Goal: Task Accomplishment & Management: Complete application form

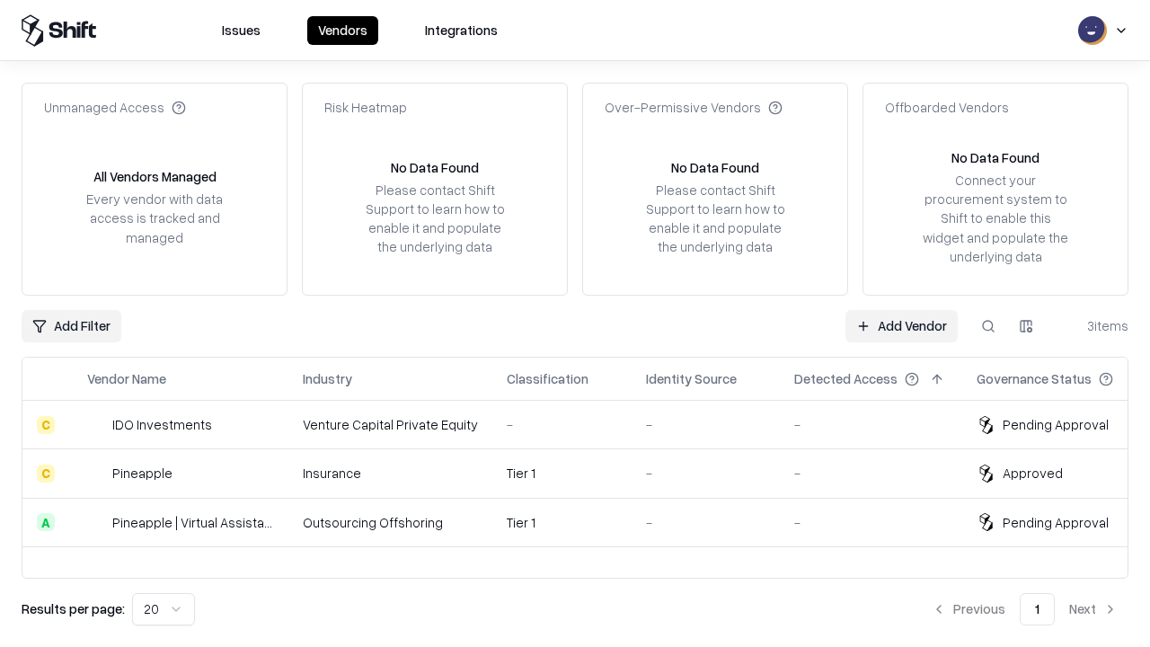
click at [901, 325] on link "Add Vendor" at bounding box center [902, 326] width 112 height 32
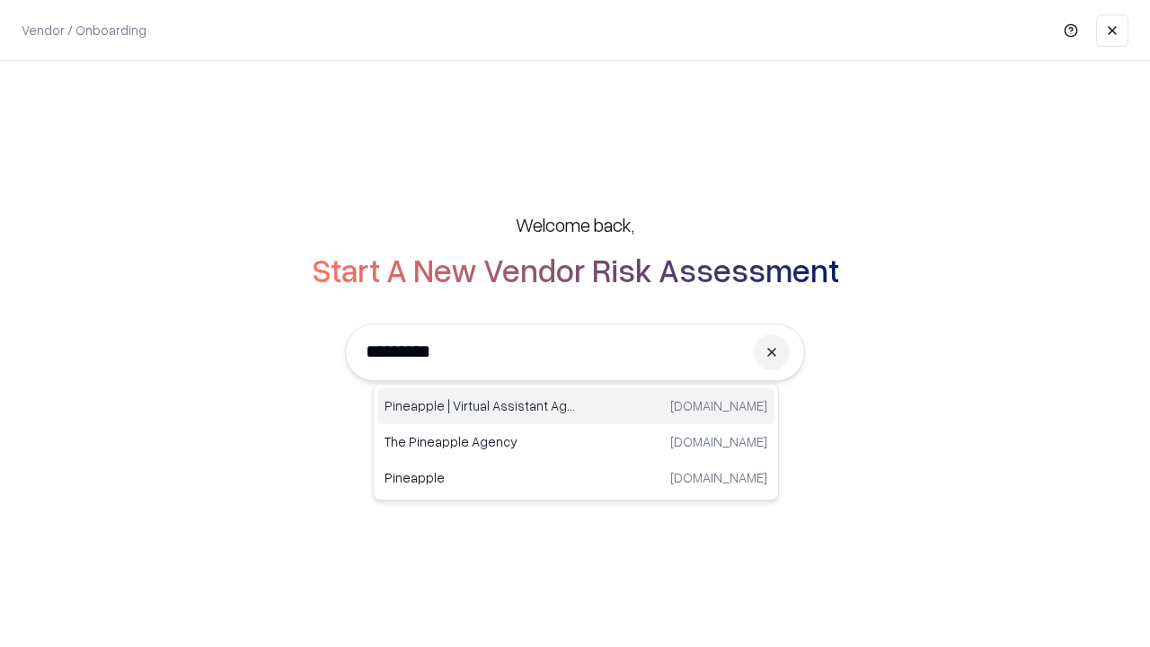
click at [576, 406] on div "Pineapple | Virtual Assistant Agency [DOMAIN_NAME]" at bounding box center [575, 406] width 397 height 36
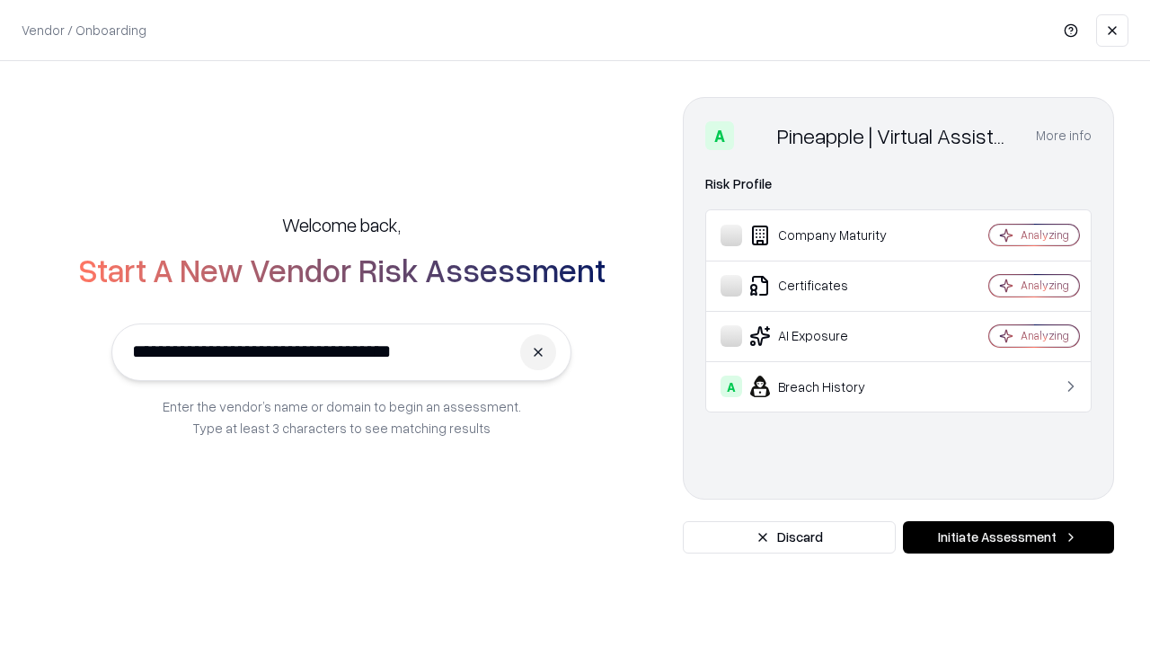
type input "**********"
click at [1008, 537] on button "Initiate Assessment" at bounding box center [1008, 537] width 211 height 32
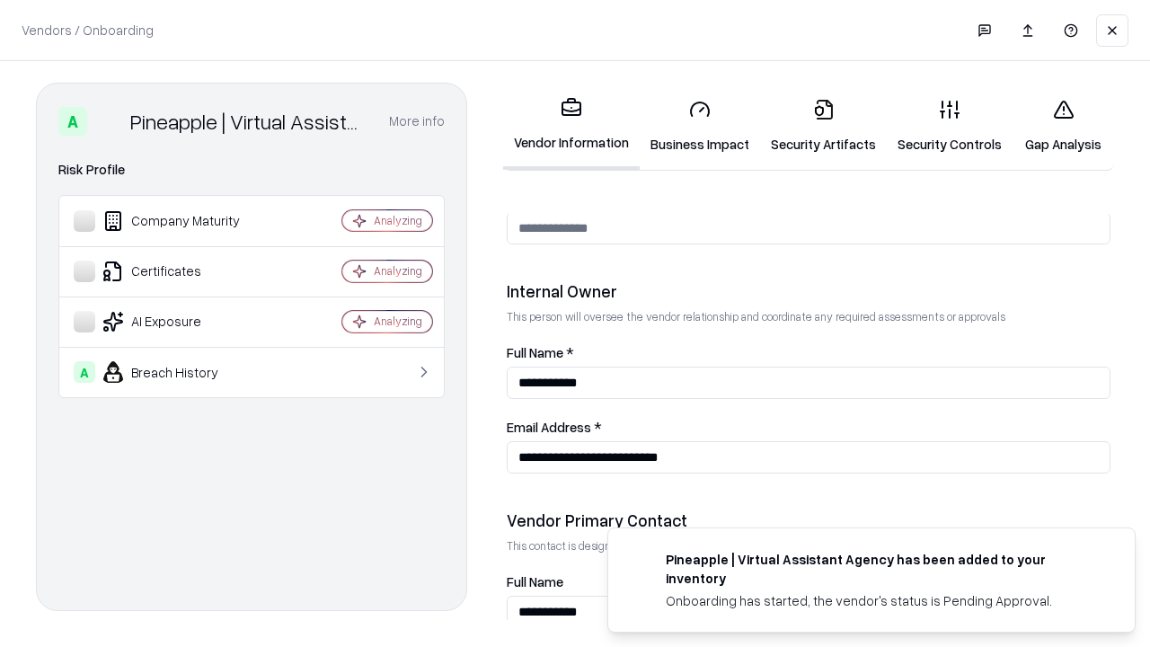
scroll to position [931, 0]
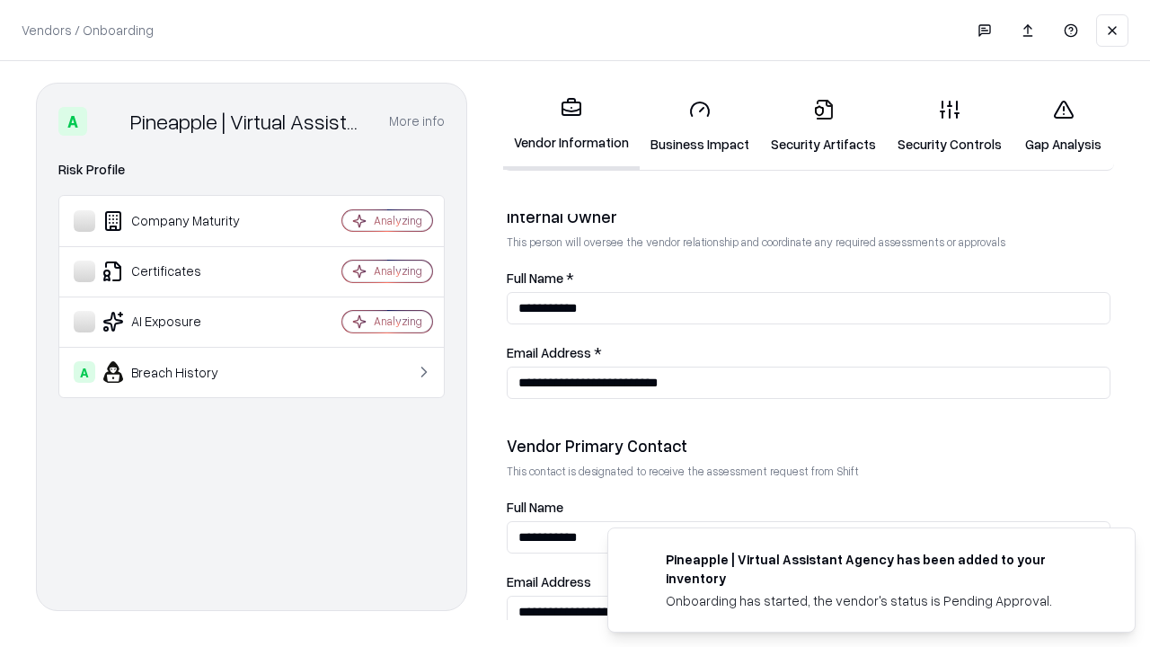
click at [700, 126] on link "Business Impact" at bounding box center [700, 126] width 120 height 84
click at [823, 126] on link "Security Artifacts" at bounding box center [823, 126] width 127 height 84
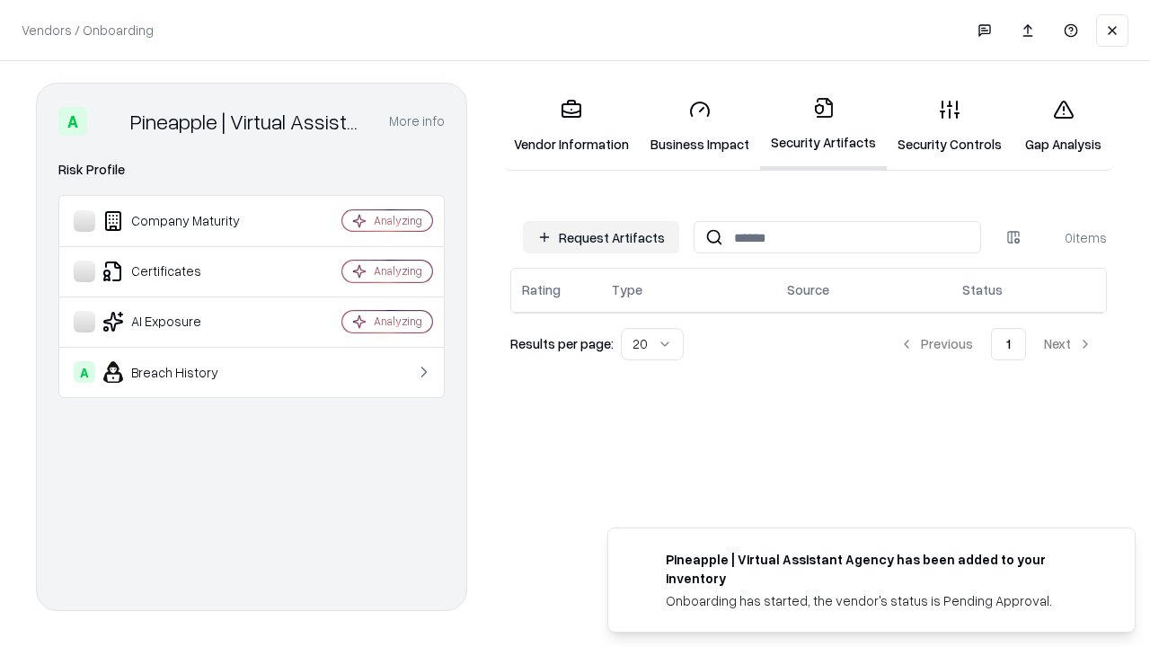
click at [601, 237] on button "Request Artifacts" at bounding box center [601, 237] width 156 height 32
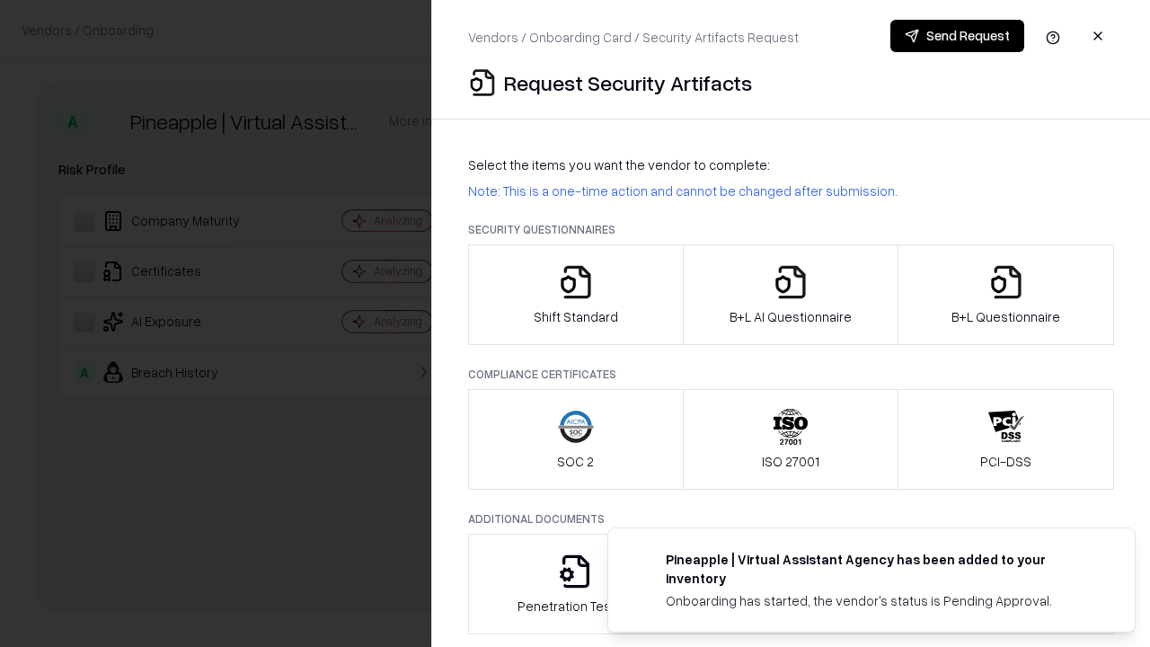
click at [575, 295] on icon "button" at bounding box center [576, 282] width 36 height 36
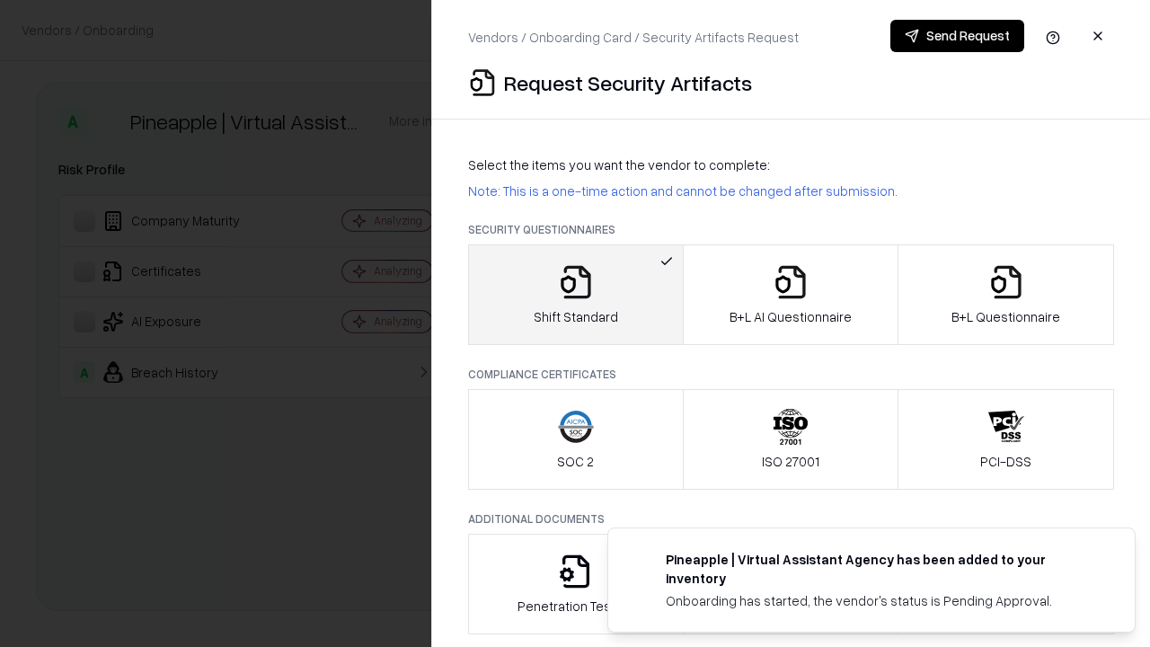
click at [957, 36] on button "Send Request" at bounding box center [958, 36] width 134 height 32
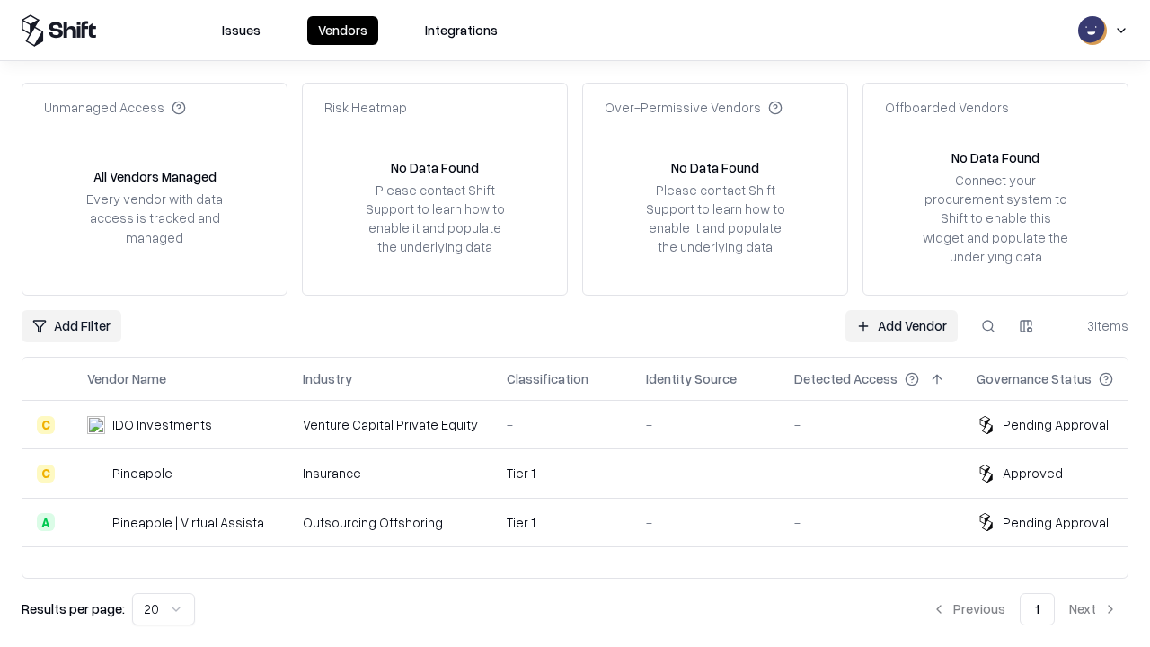
click at [989, 325] on button at bounding box center [988, 326] width 32 height 32
type input "**********"
click at [586, 522] on div "Tier 1" at bounding box center [562, 522] width 111 height 19
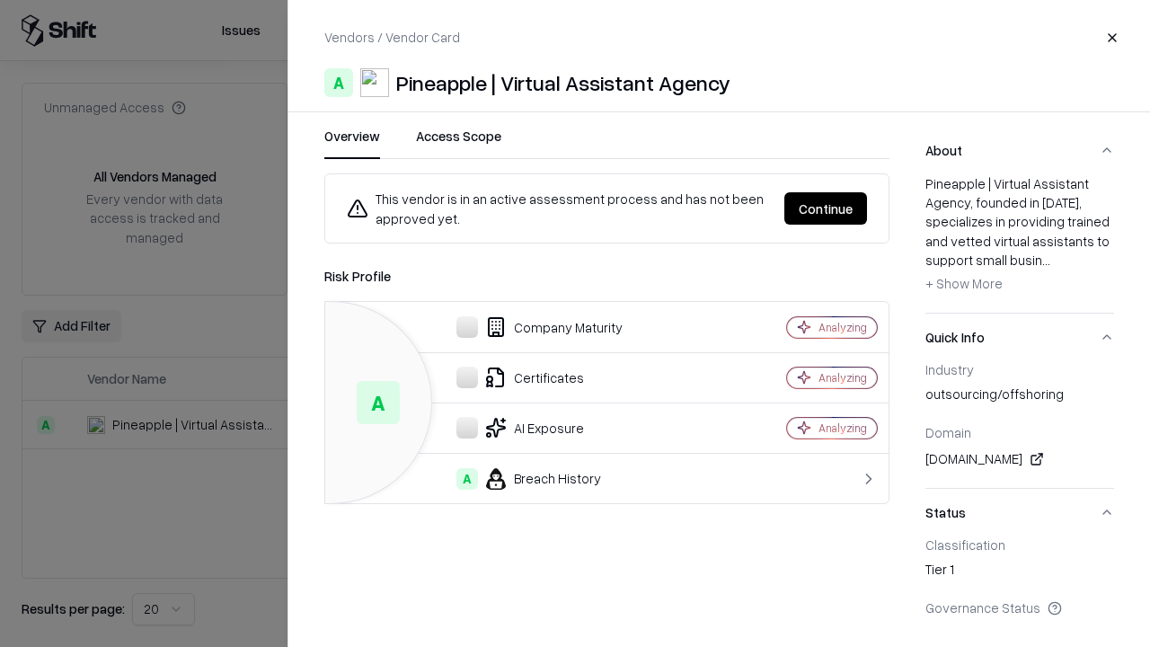
click at [826, 208] on button "Continue" at bounding box center [826, 208] width 83 height 32
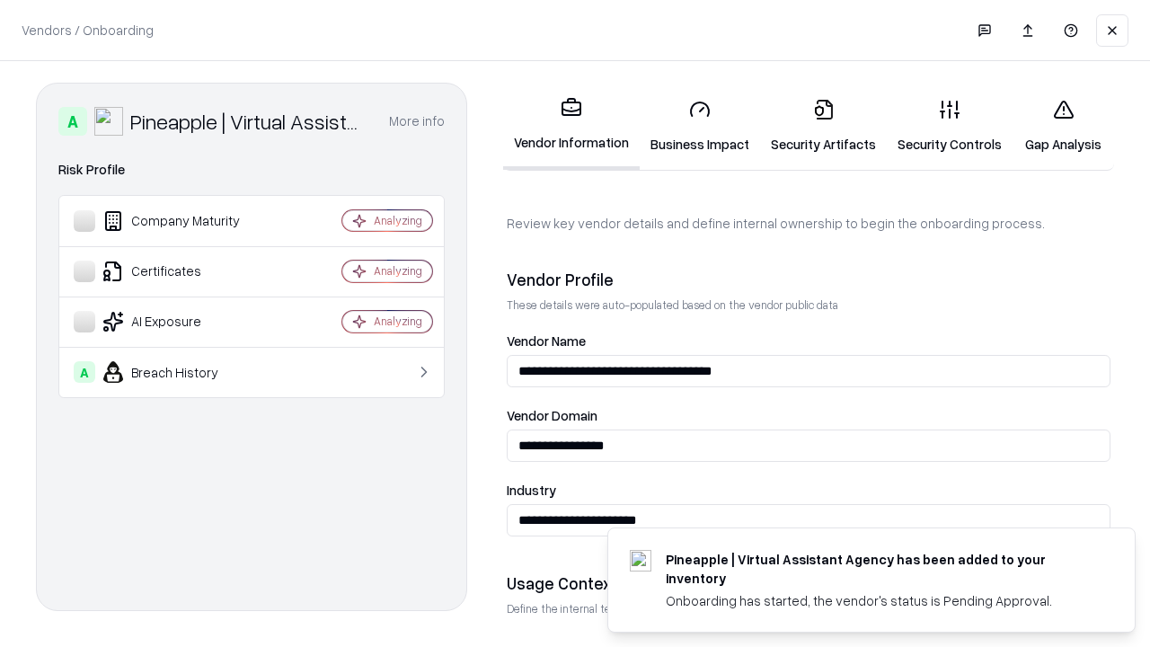
click at [823, 126] on link "Security Artifacts" at bounding box center [823, 126] width 127 height 84
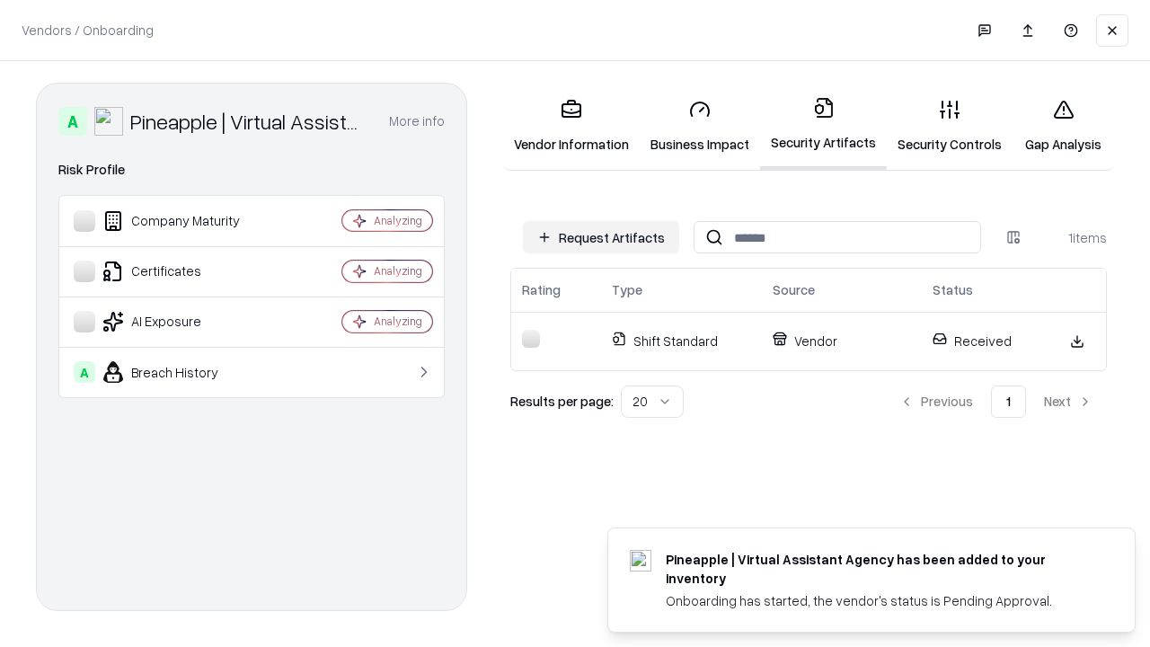
click at [1063, 126] on link "Gap Analysis" at bounding box center [1064, 126] width 102 height 84
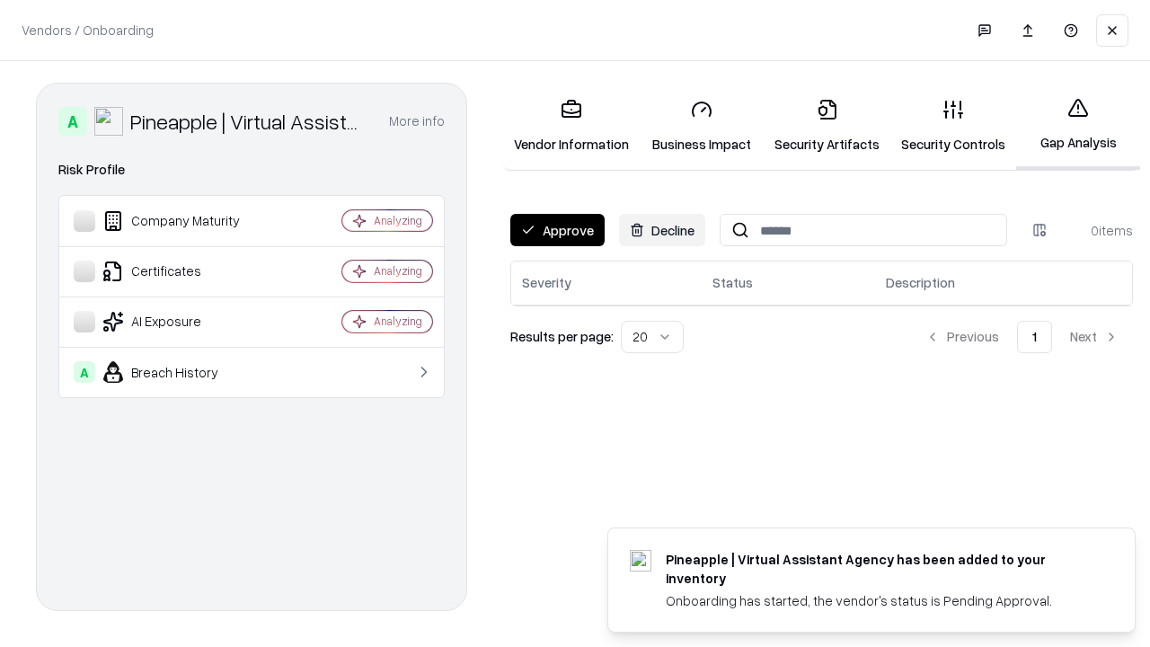
click at [557, 230] on button "Approve" at bounding box center [557, 230] width 94 height 32
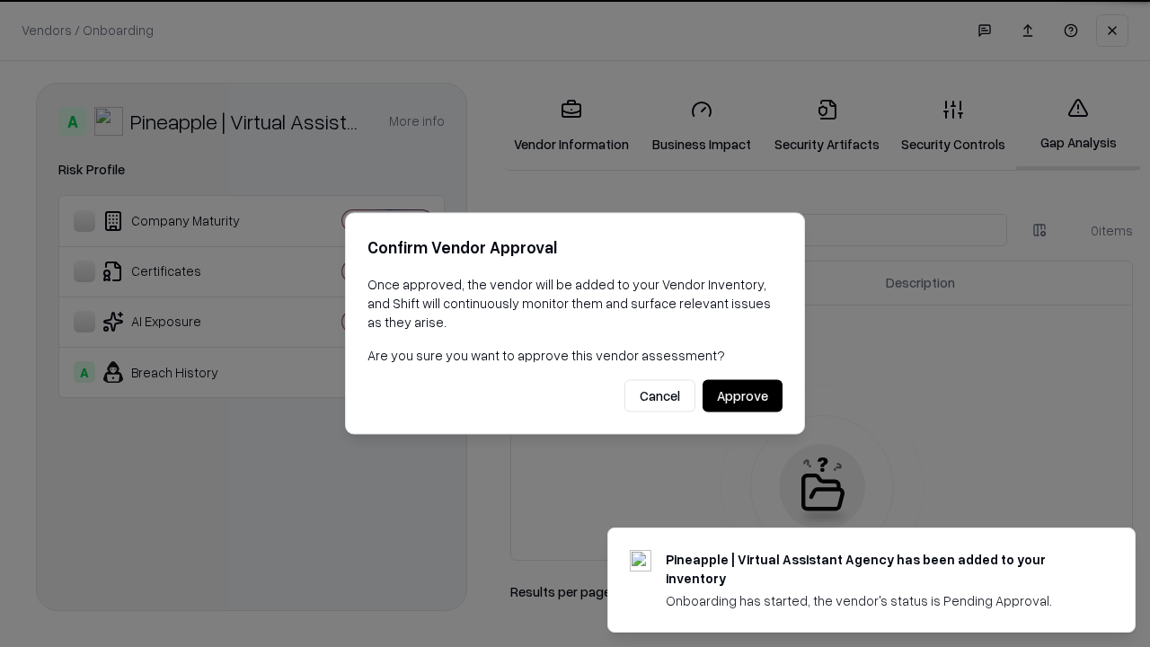
click at [742, 395] on button "Approve" at bounding box center [743, 396] width 80 height 32
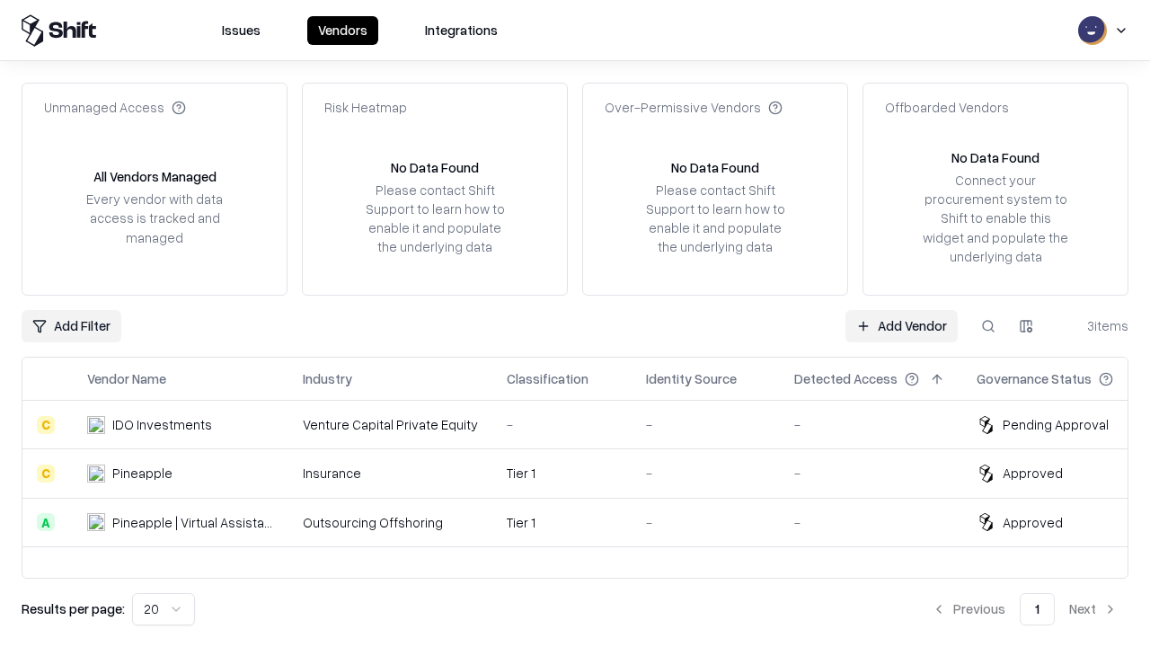
type input "**********"
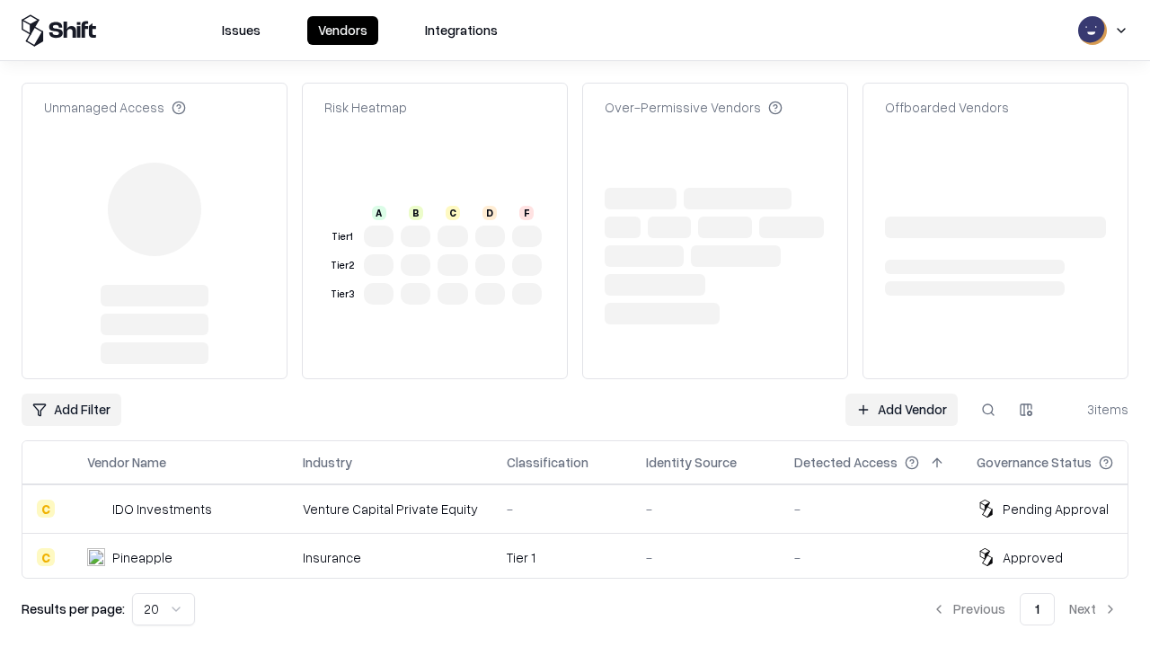
click at [901, 394] on link "Add Vendor" at bounding box center [902, 410] width 112 height 32
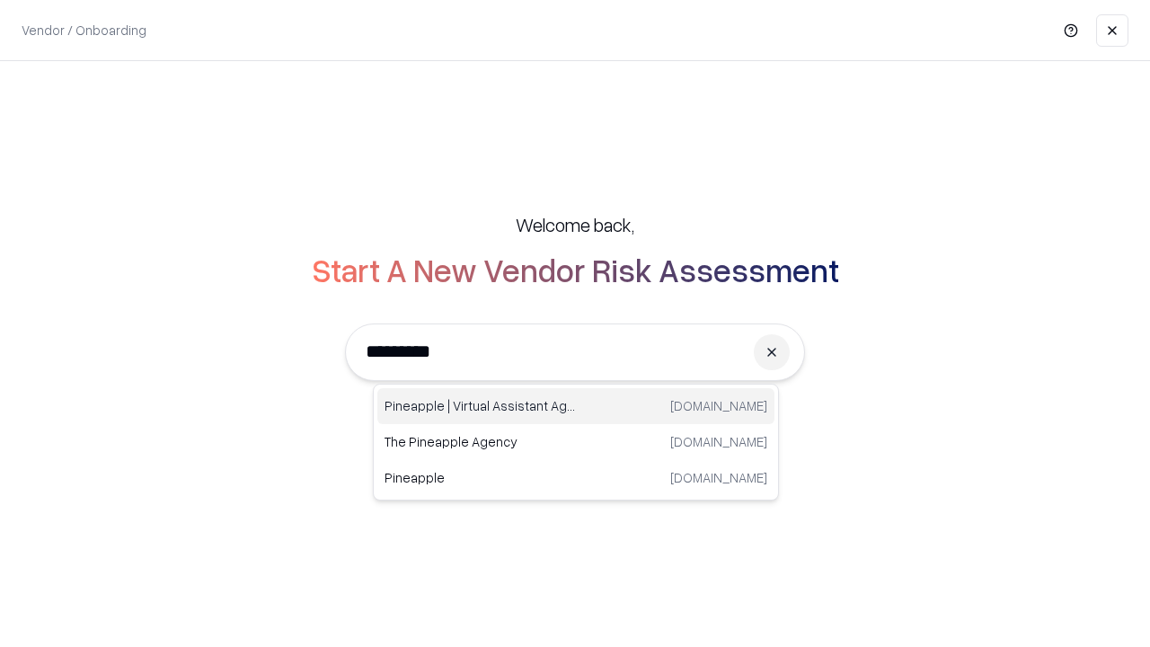
click at [576, 406] on div "Pineapple | Virtual Assistant Agency trypineapple.com" at bounding box center [575, 406] width 397 height 36
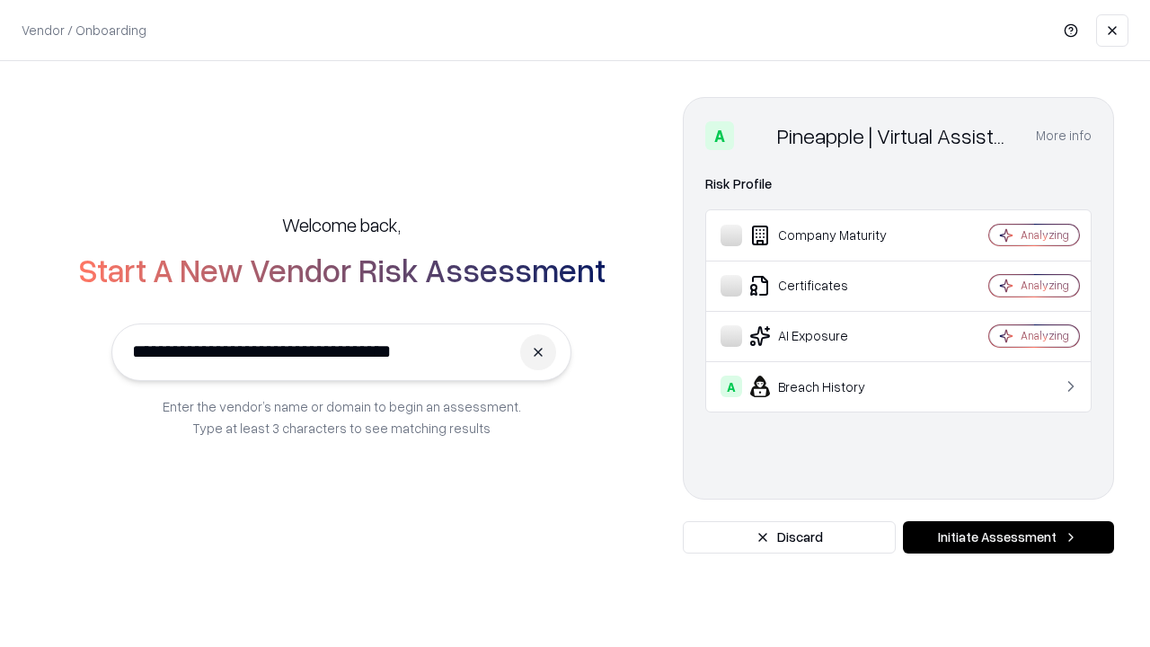
type input "**********"
click at [1008, 537] on button "Initiate Assessment" at bounding box center [1008, 537] width 211 height 32
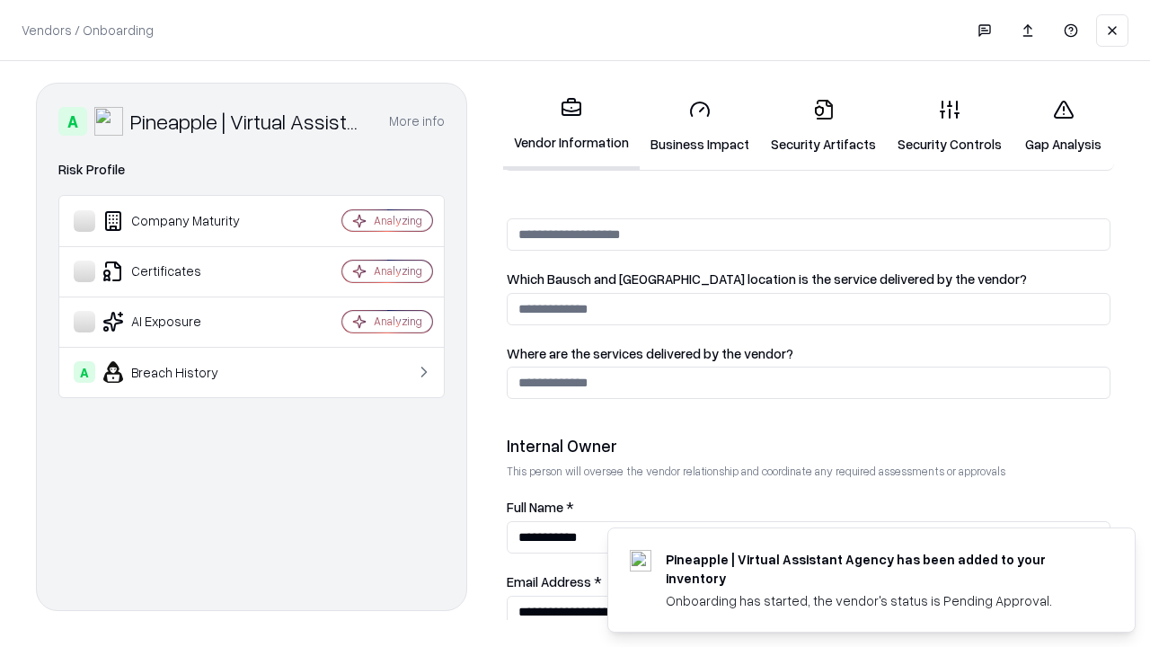
scroll to position [931, 0]
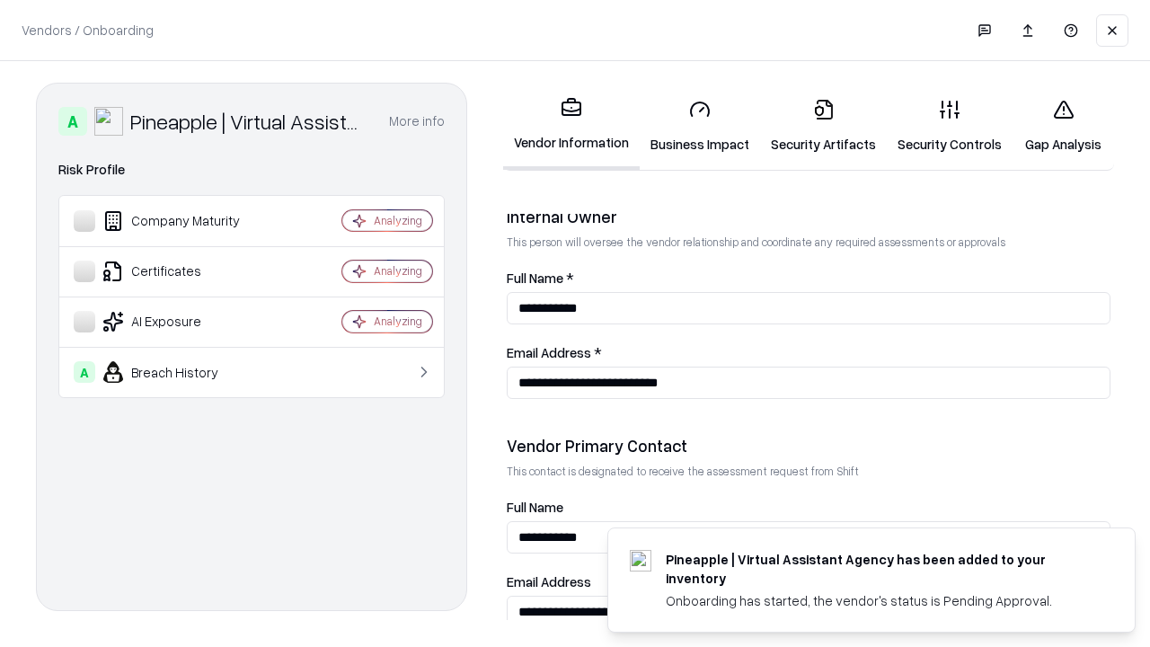
click at [1063, 126] on link "Gap Analysis" at bounding box center [1064, 126] width 102 height 84
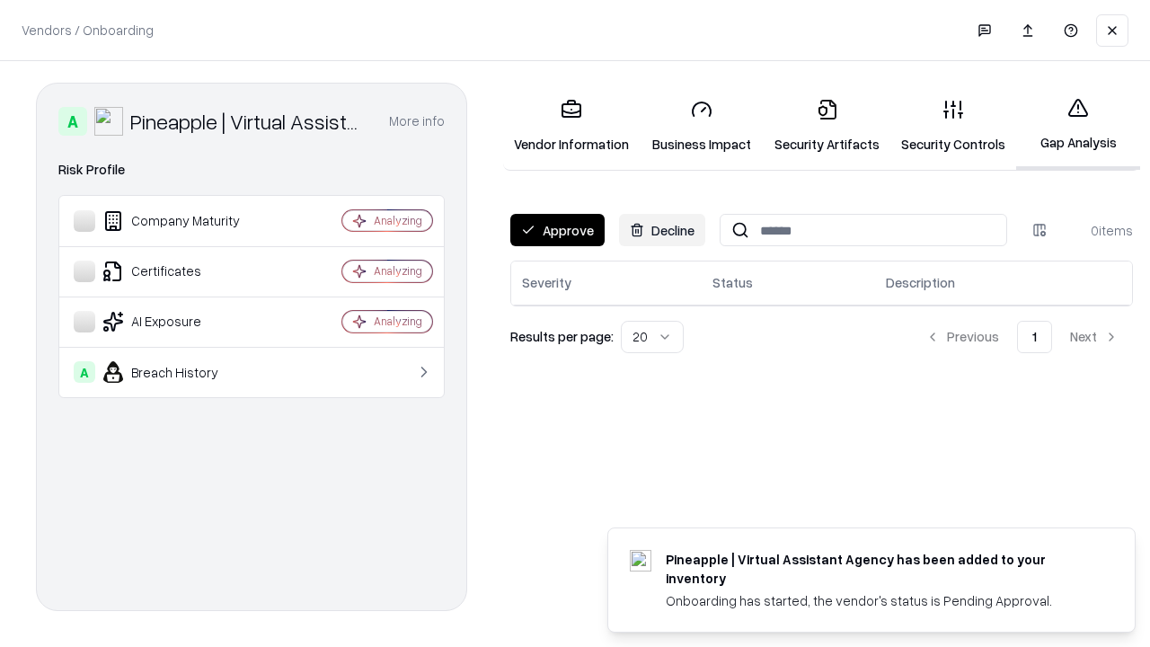
click at [557, 230] on button "Approve" at bounding box center [557, 230] width 94 height 32
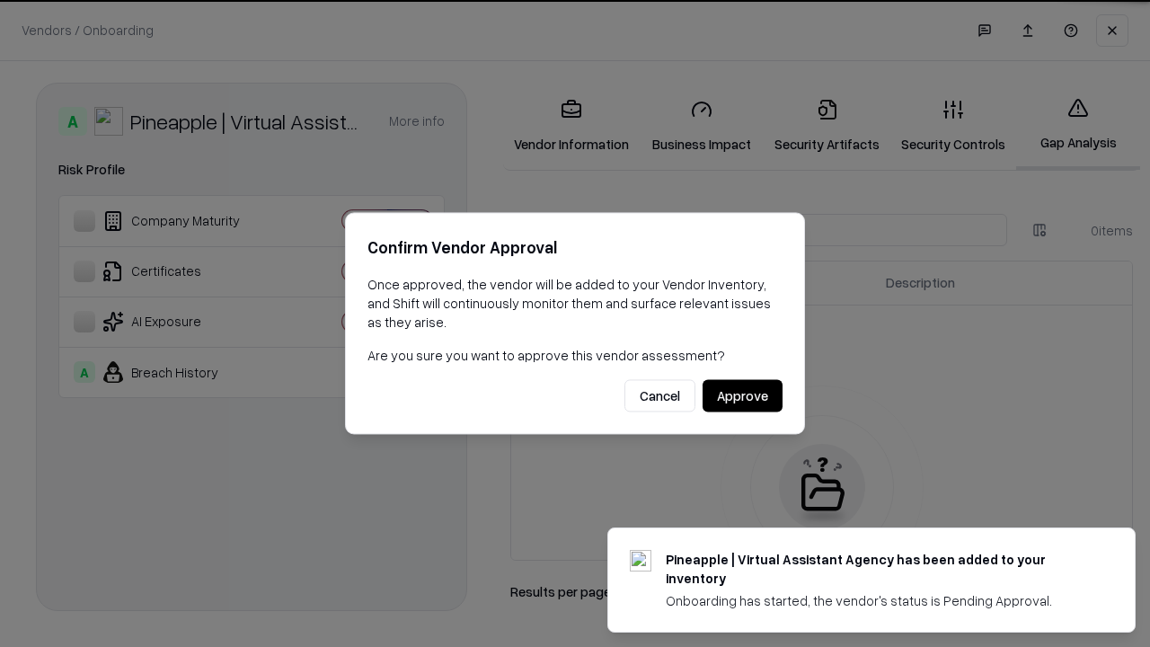
click at [742, 395] on button "Approve" at bounding box center [743, 396] width 80 height 32
